Goal: Task Accomplishment & Management: Manage account settings

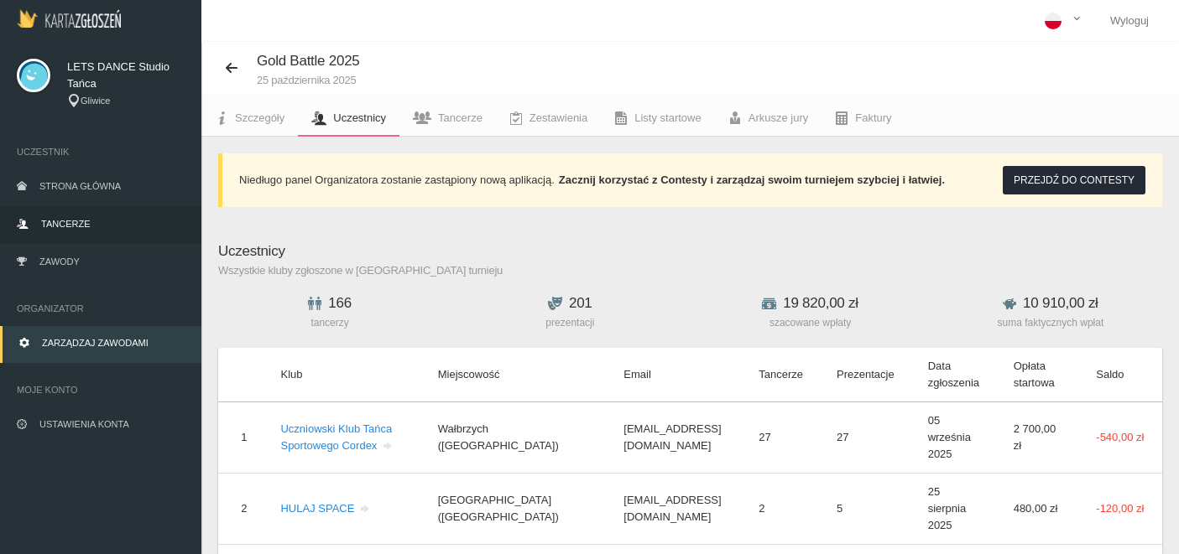
click at [83, 227] on span "Tancerze" at bounding box center [65, 224] width 49 height 10
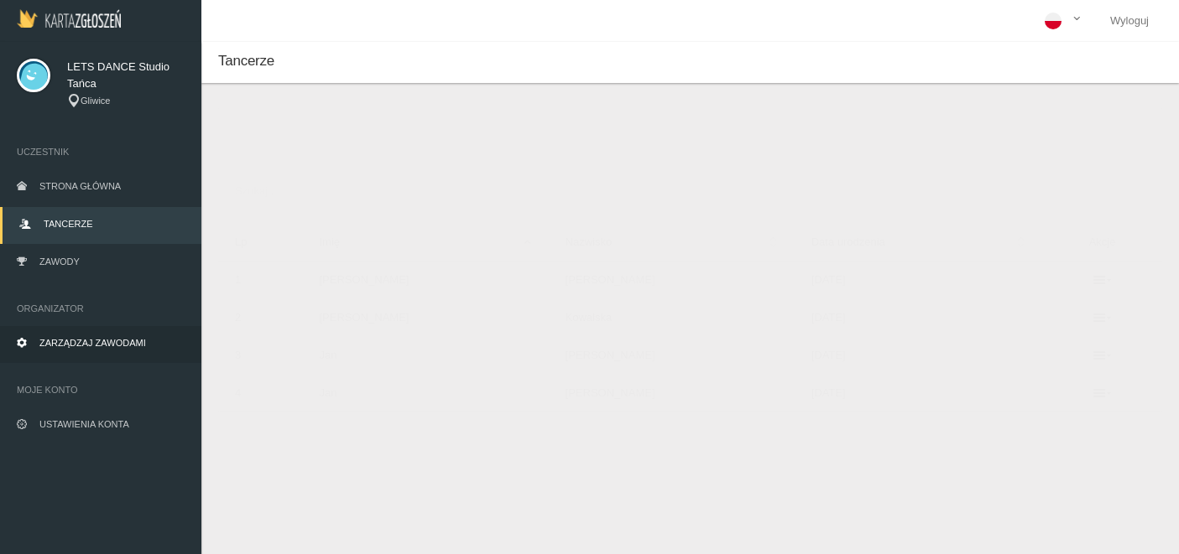
click at [70, 351] on link "Zarządzaj zawodami" at bounding box center [100, 344] width 201 height 37
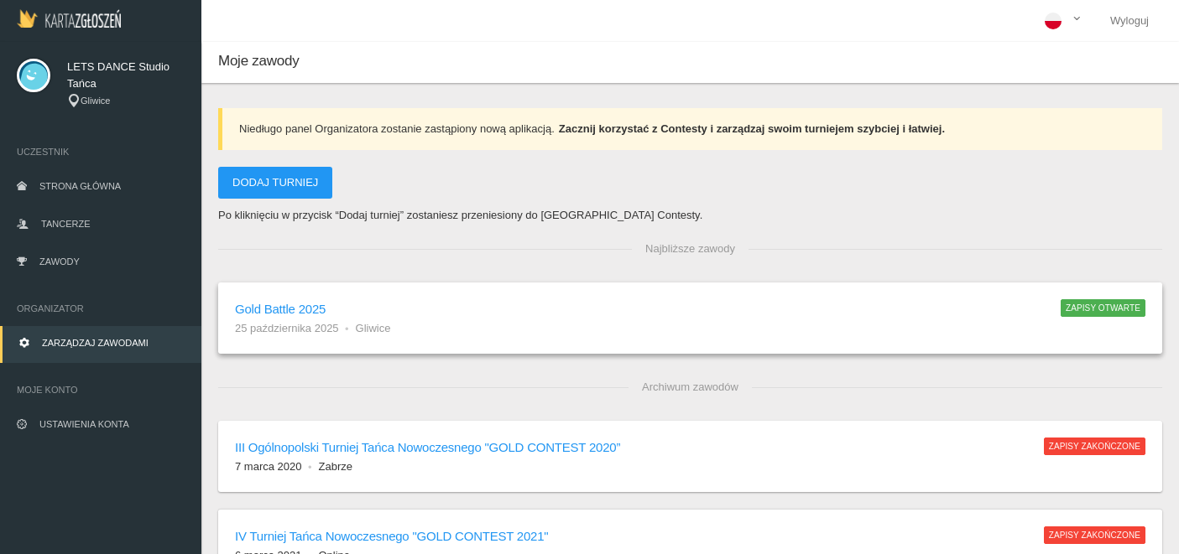
click at [280, 308] on h6 "Gold Battle 2025" at bounding box center [639, 308] width 809 height 19
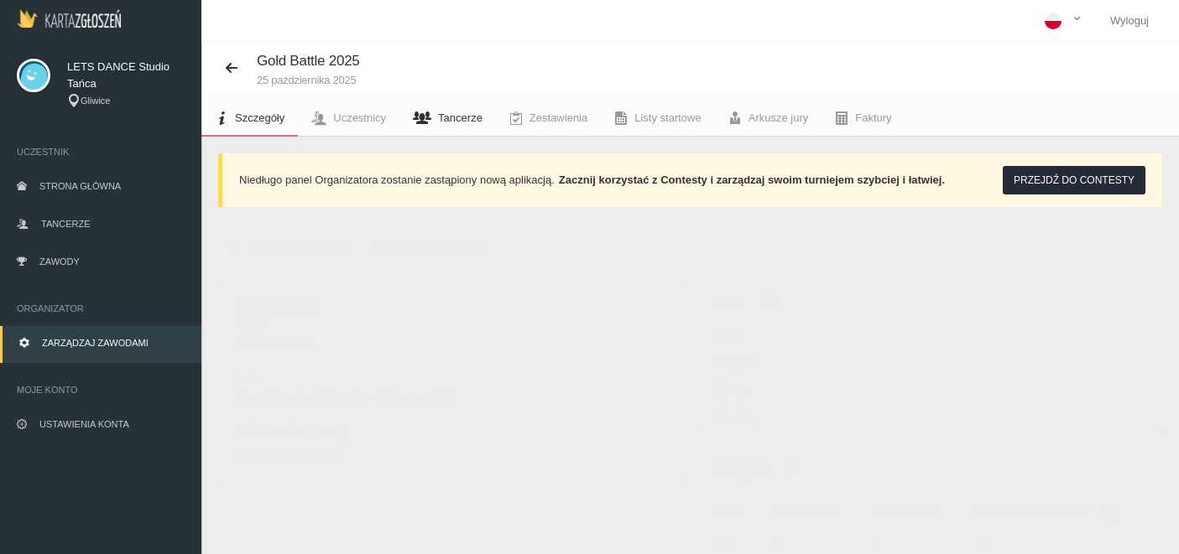
click at [468, 124] on span "Tancerze" at bounding box center [460, 118] width 44 height 13
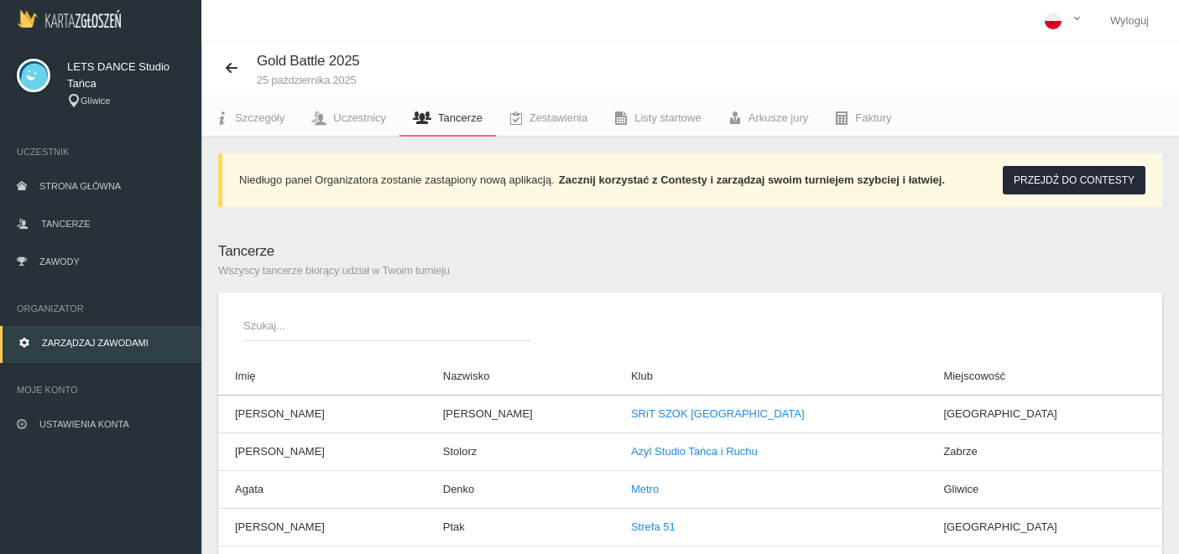
click at [398, 327] on span "Szukaj..." at bounding box center [378, 326] width 270 height 17
click at [398, 327] on input "Szukaj..." at bounding box center [386, 326] width 287 height 32
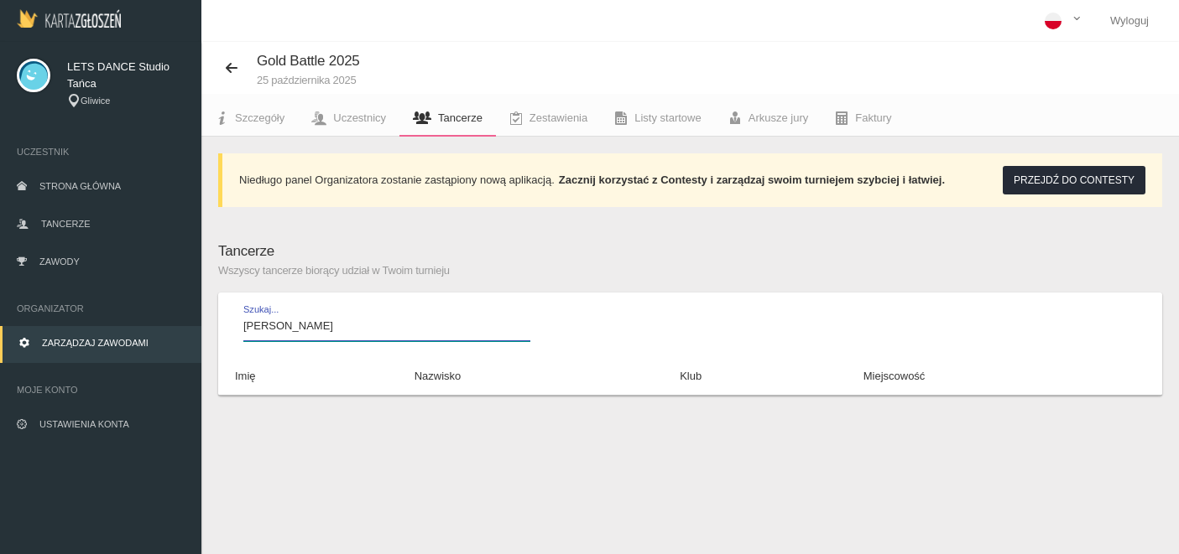
type input "[PERSON_NAME]"
